Goal: Check status: Check status

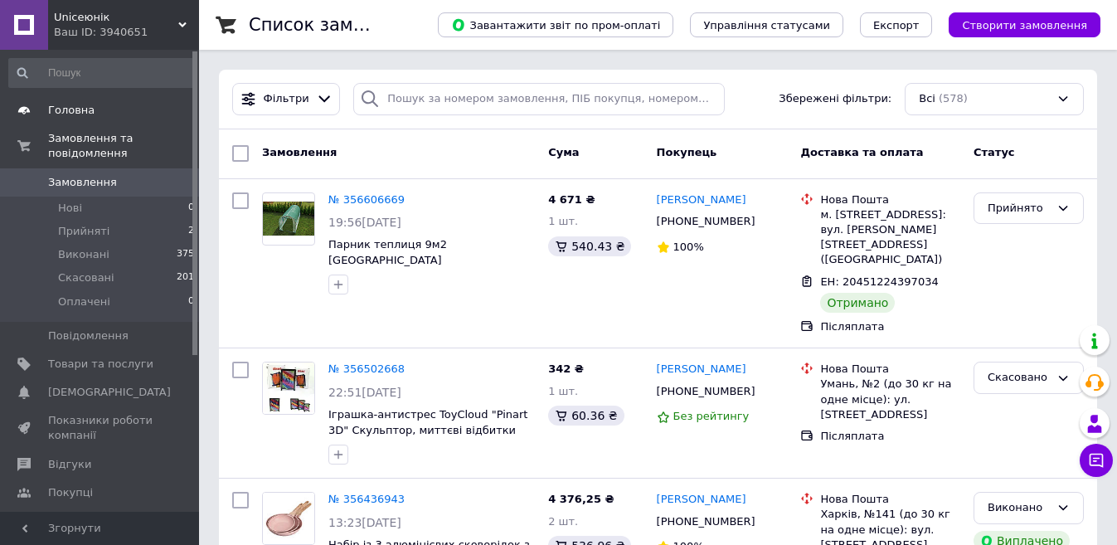
click at [97, 96] on link "Головна" at bounding box center [102, 110] width 204 height 28
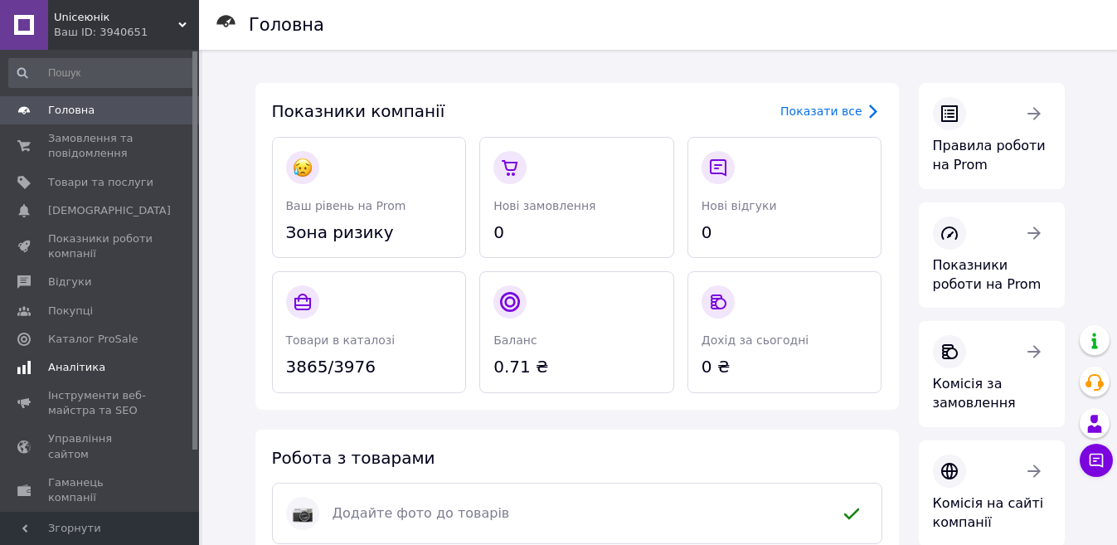
click at [61, 355] on link "Аналітика" at bounding box center [102, 367] width 204 height 28
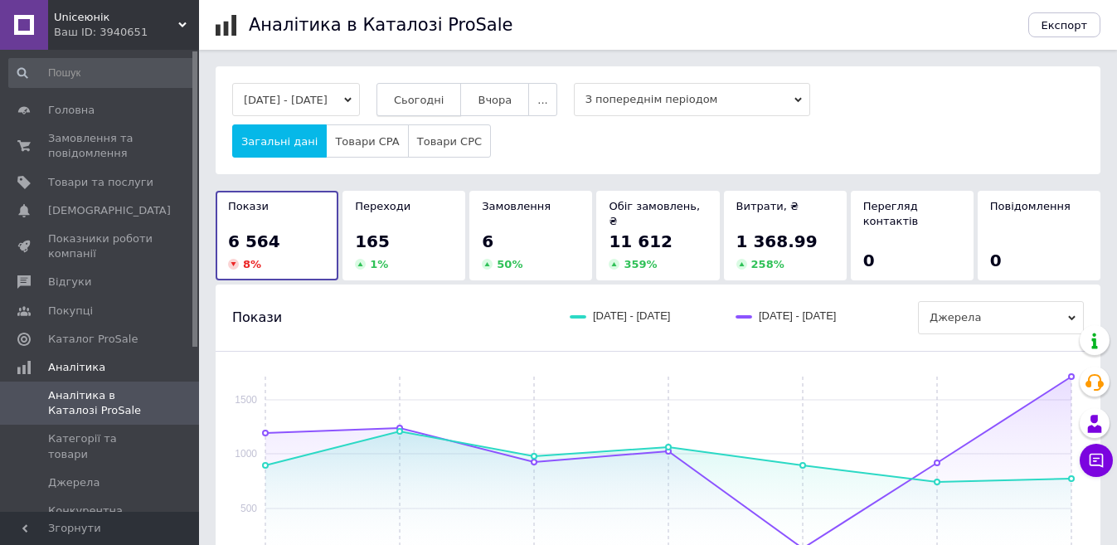
click at [459, 110] on button "Сьогодні" at bounding box center [419, 99] width 85 height 33
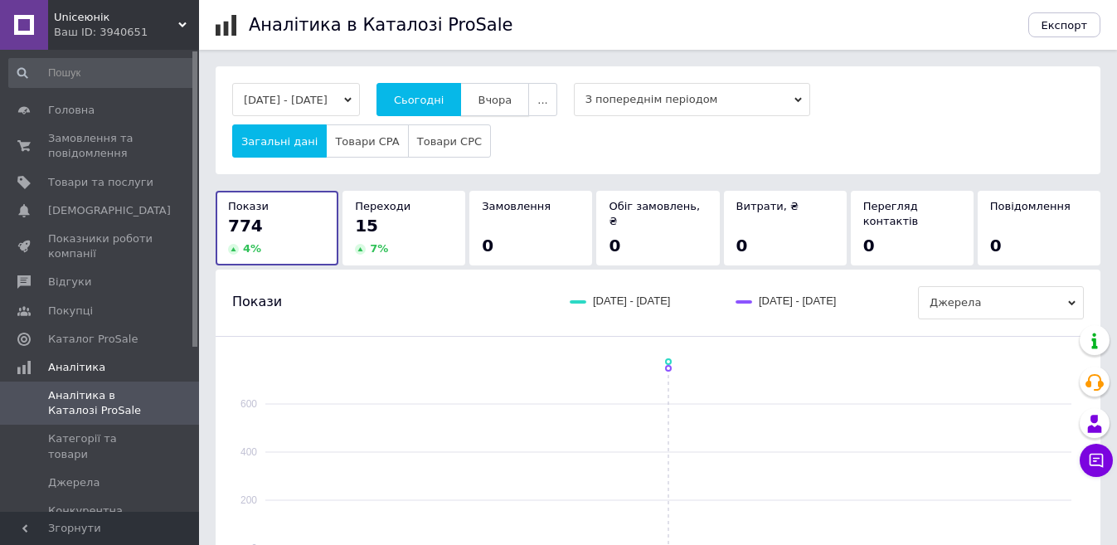
click at [512, 102] on span "Вчора" at bounding box center [495, 100] width 34 height 12
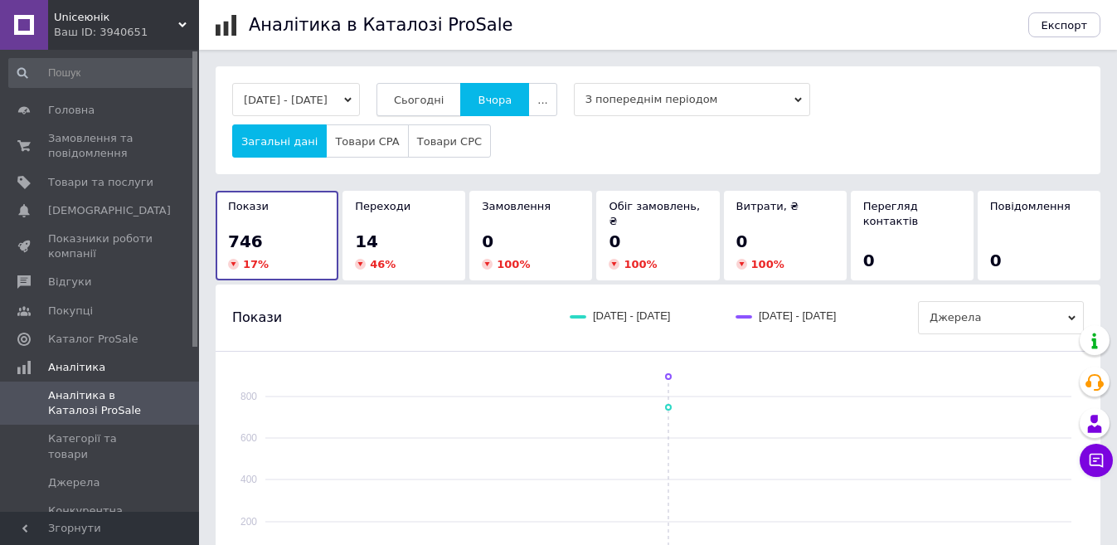
click at [445, 103] on span "Сьогодні" at bounding box center [419, 100] width 51 height 12
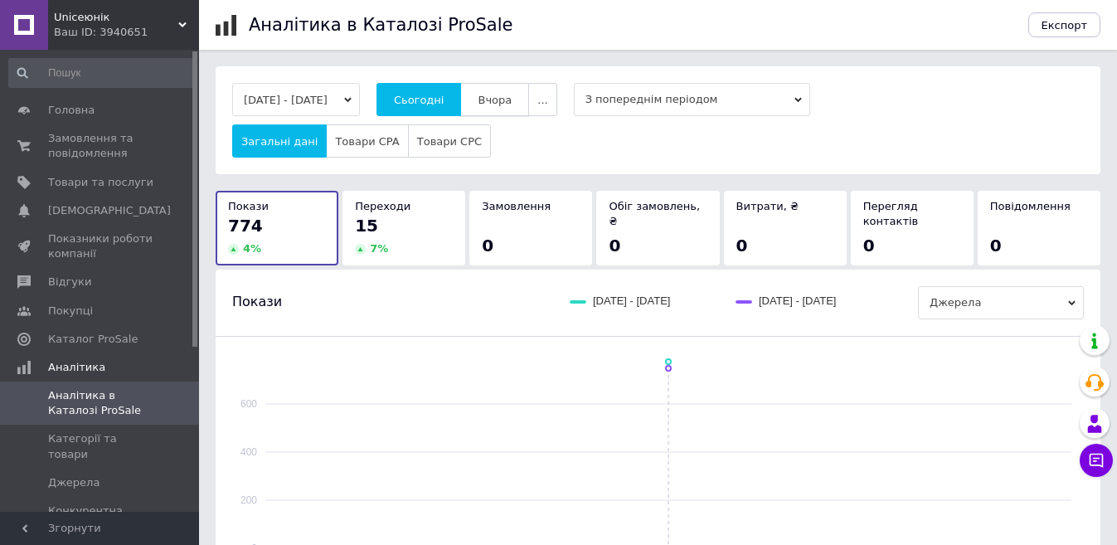
click at [512, 105] on span "Вчора" at bounding box center [495, 100] width 34 height 12
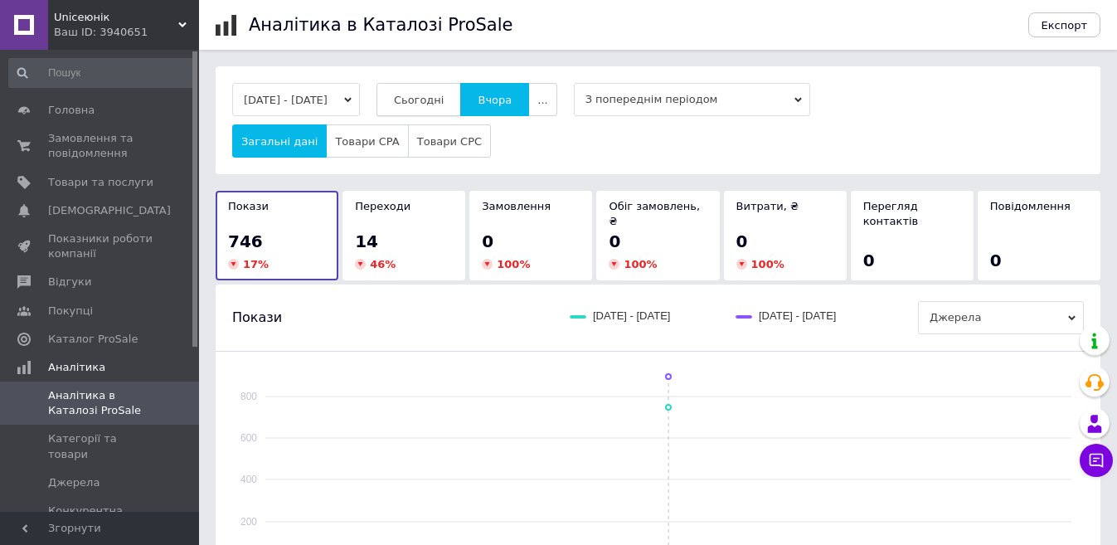
click at [440, 116] on button "Сьогодні" at bounding box center [419, 99] width 85 height 33
